Goal: Navigation & Orientation: Go to known website

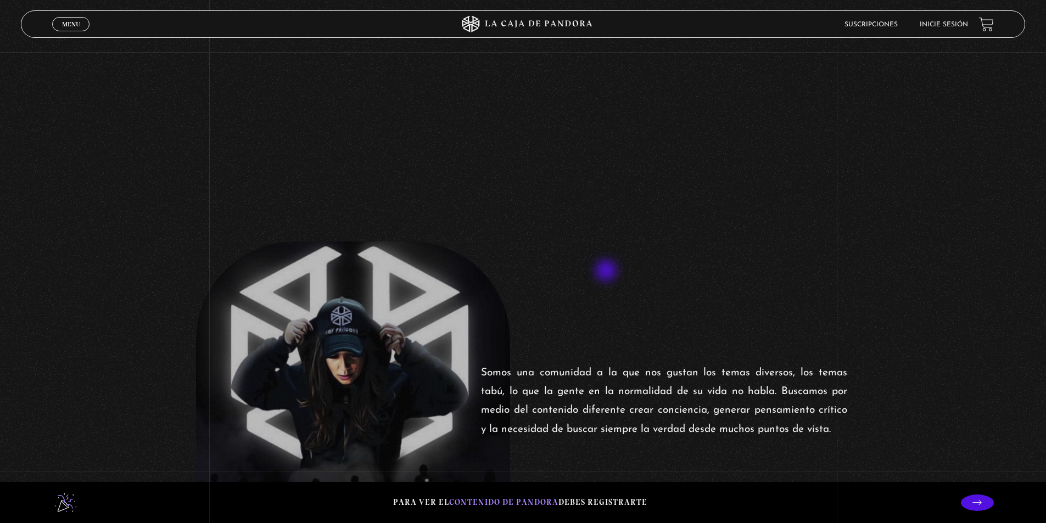
scroll to position [384, 0]
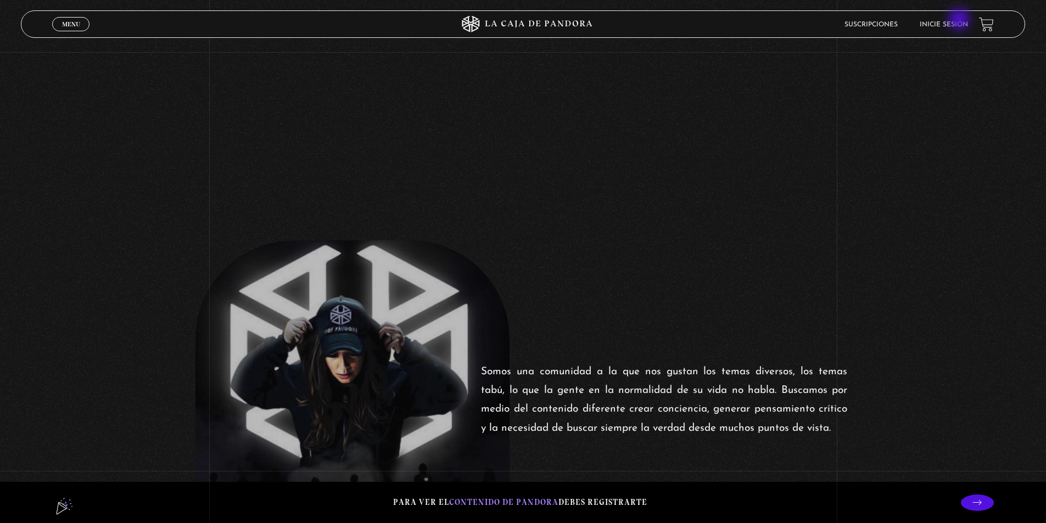
click at [960, 20] on li "Inicie sesión" at bounding box center [943, 24] width 48 height 17
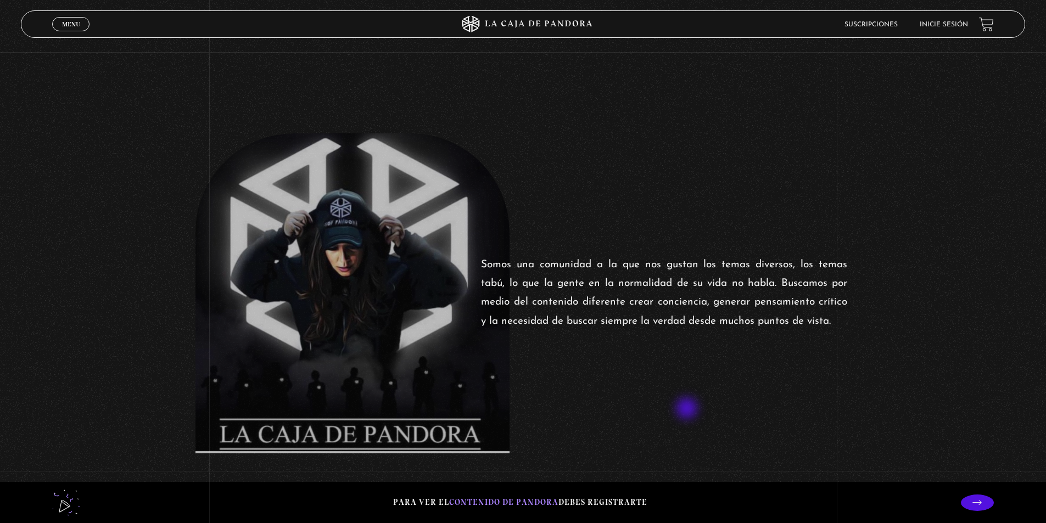
scroll to position [549, 0]
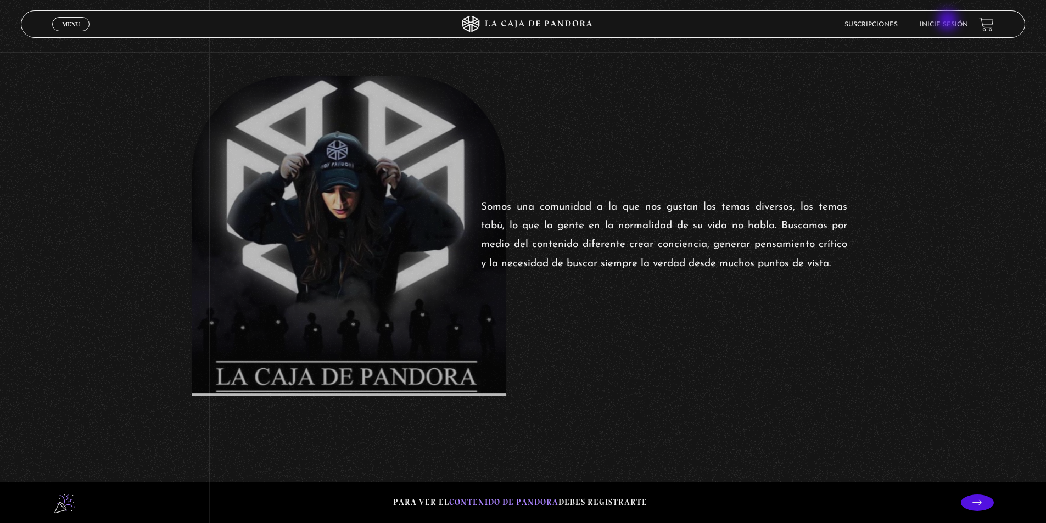
click at [949, 21] on link "Inicie sesión" at bounding box center [943, 24] width 48 height 7
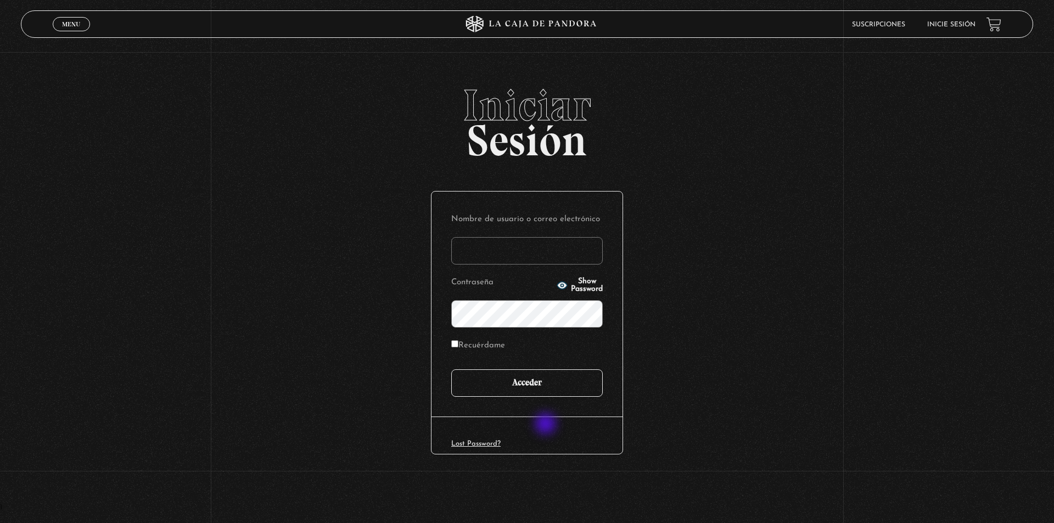
type input "[EMAIL_ADDRESS][DOMAIN_NAME]"
click at [542, 391] on input "Acceder" at bounding box center [526, 382] width 151 height 27
